Goal: Navigation & Orientation: Understand site structure

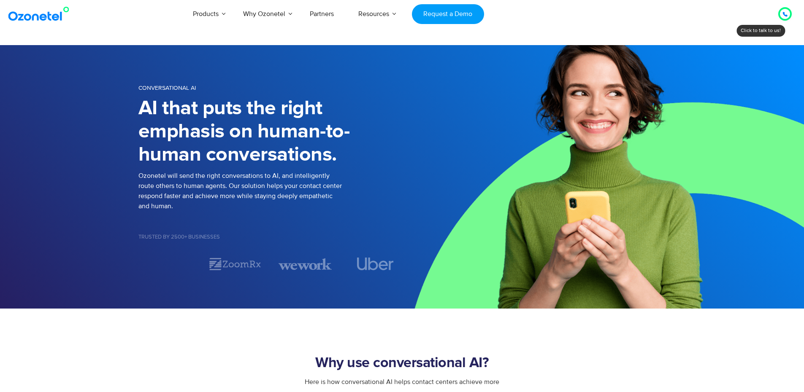
click at [785, 14] on icon at bounding box center [784, 14] width 5 height 5
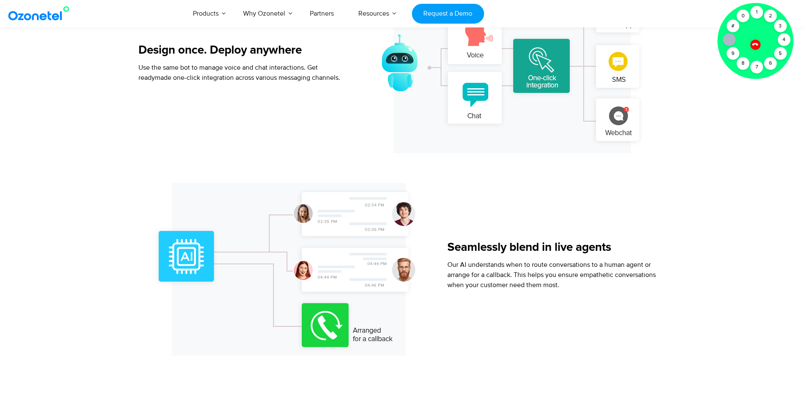
scroll to position [845, 0]
click at [773, 14] on div "2" at bounding box center [770, 16] width 13 height 13
click at [757, 11] on div "1" at bounding box center [756, 12] width 13 height 13
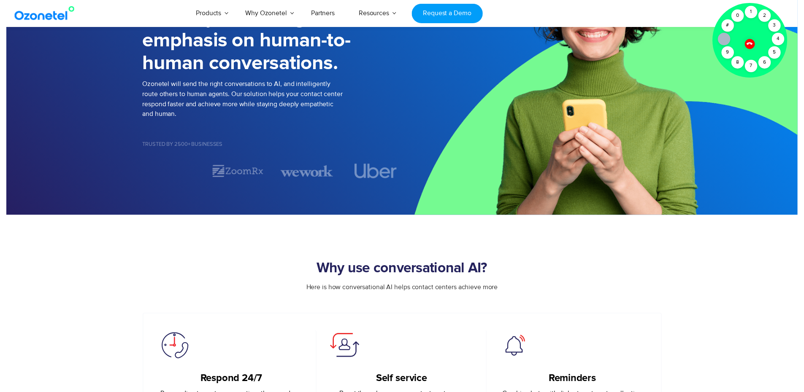
scroll to position [0, 0]
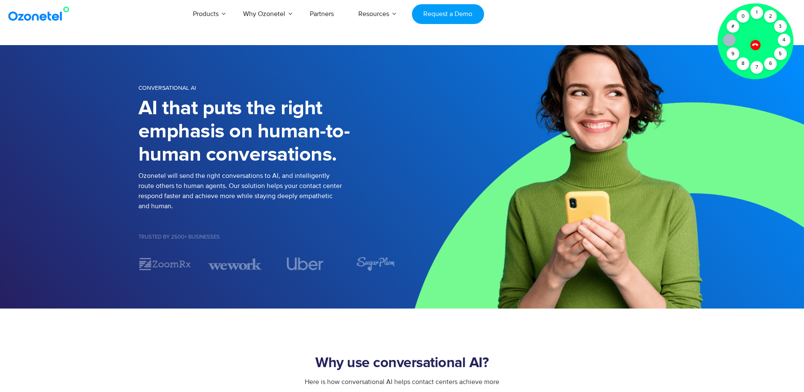
click at [755, 43] on icon at bounding box center [755, 45] width 6 height 6
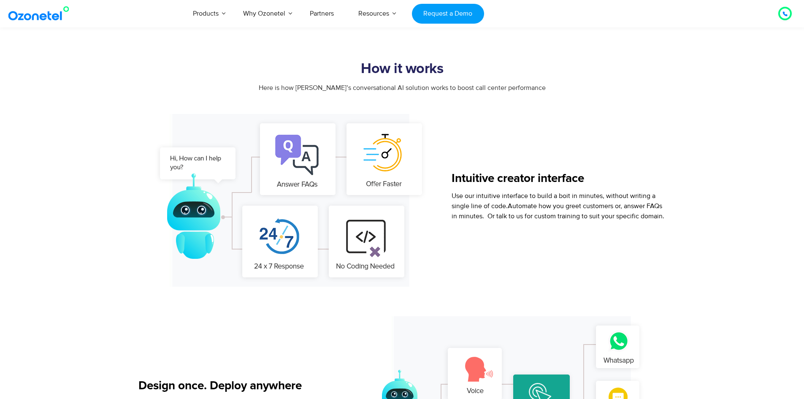
scroll to position [467, 0]
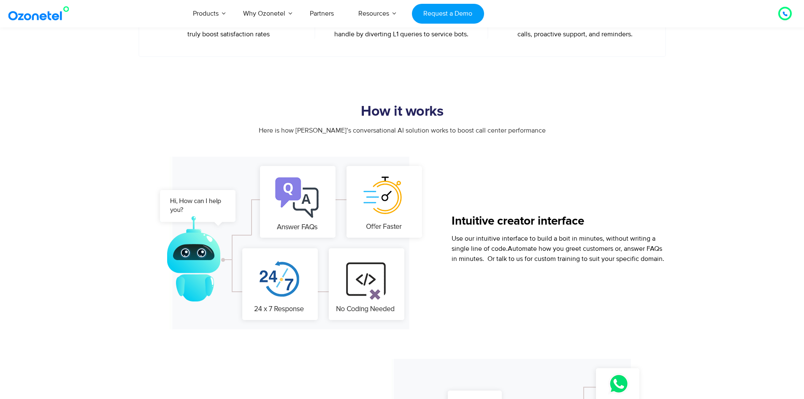
click at [785, 11] on div at bounding box center [784, 13] width 5 height 10
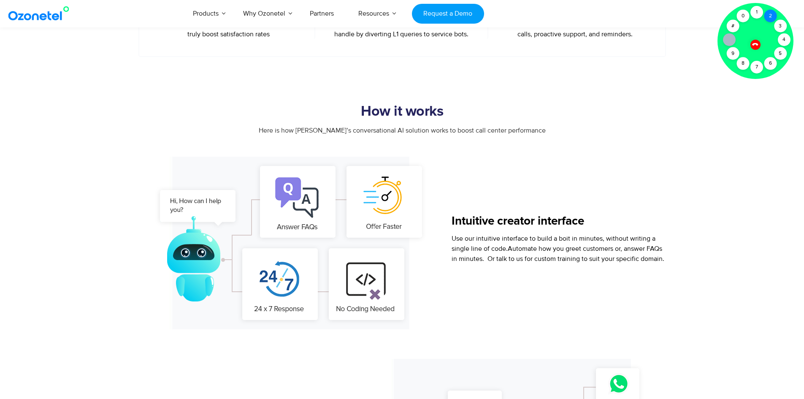
click at [772, 16] on div "2" at bounding box center [770, 16] width 13 height 13
click at [757, 13] on div "1" at bounding box center [756, 12] width 13 height 13
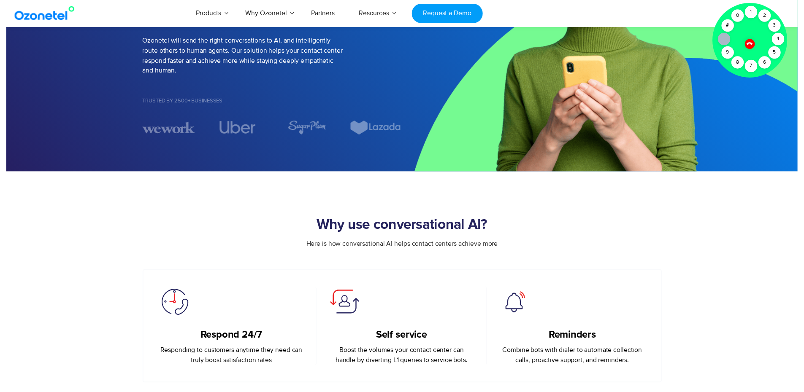
scroll to position [0, 0]
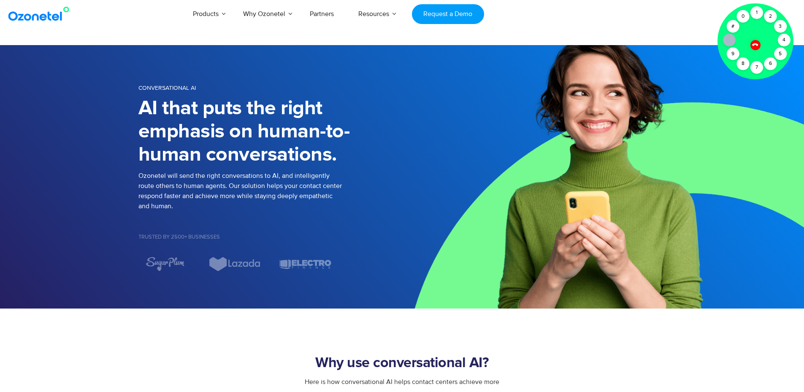
click at [754, 47] on icon at bounding box center [755, 44] width 7 height 7
